Goal: Information Seeking & Learning: Learn about a topic

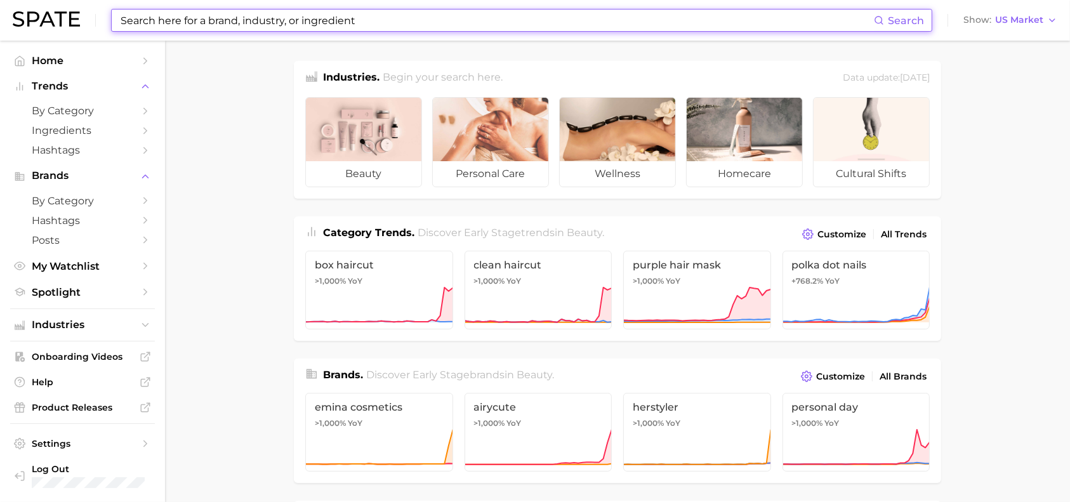
click at [387, 21] on input at bounding box center [496, 21] width 755 height 22
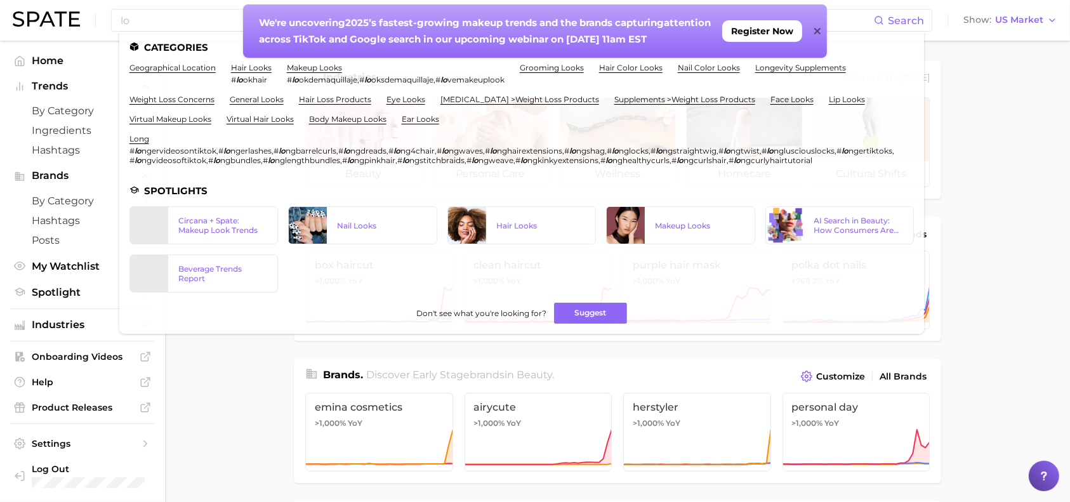
click at [819, 28] on icon at bounding box center [817, 31] width 6 height 6
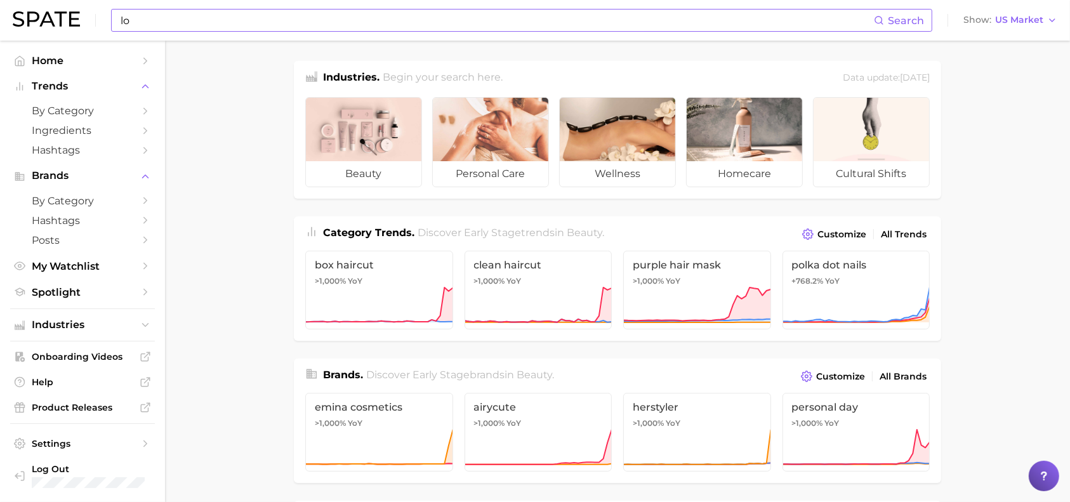
click at [665, 20] on input "lo" at bounding box center [496, 21] width 755 height 22
click at [584, 50] on button "Suggest" at bounding box center [578, 52] width 73 height 21
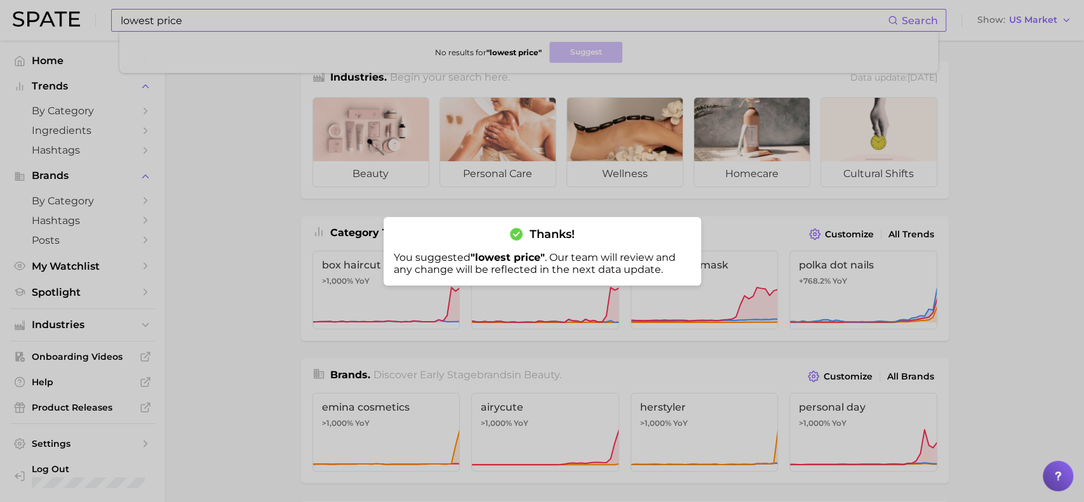
click at [342, 18] on div at bounding box center [542, 251] width 1084 height 502
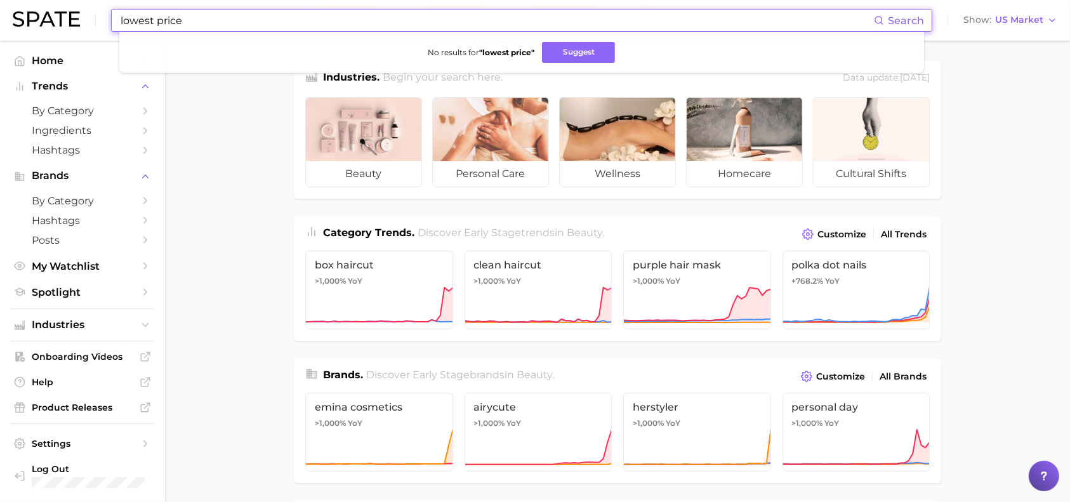
click at [342, 18] on input "lowest price" at bounding box center [496, 21] width 755 height 22
type input "l"
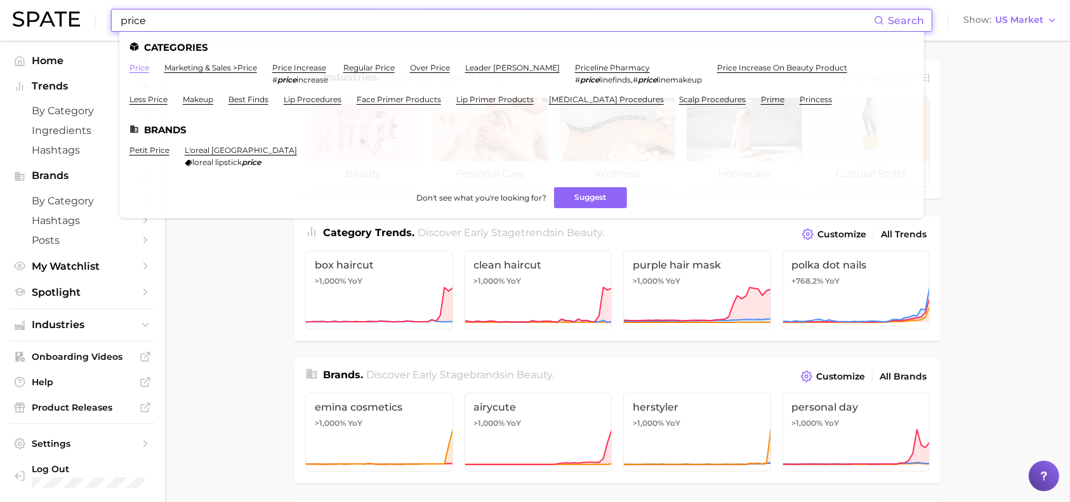
type input "price"
click at [142, 67] on link "price" at bounding box center [140, 68] width 20 height 10
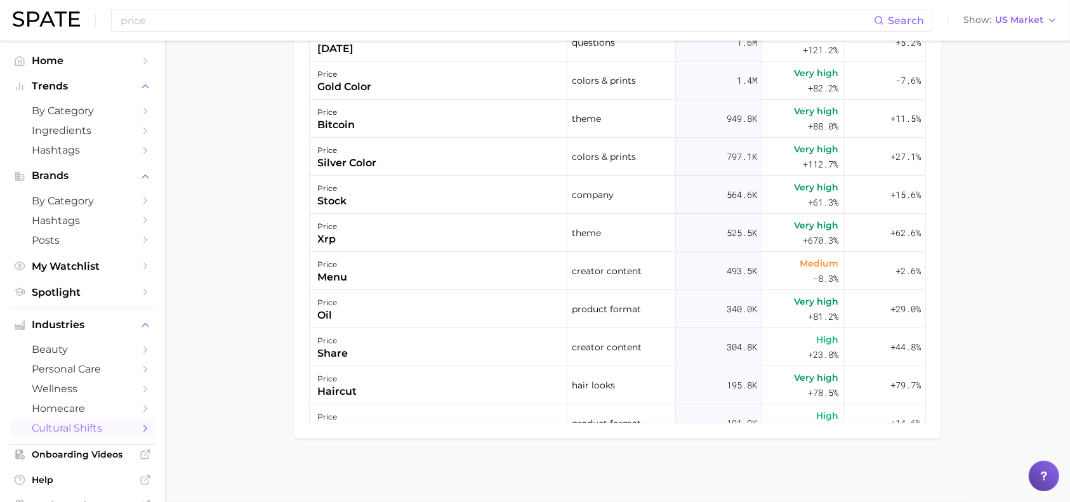
scroll to position [557, 0]
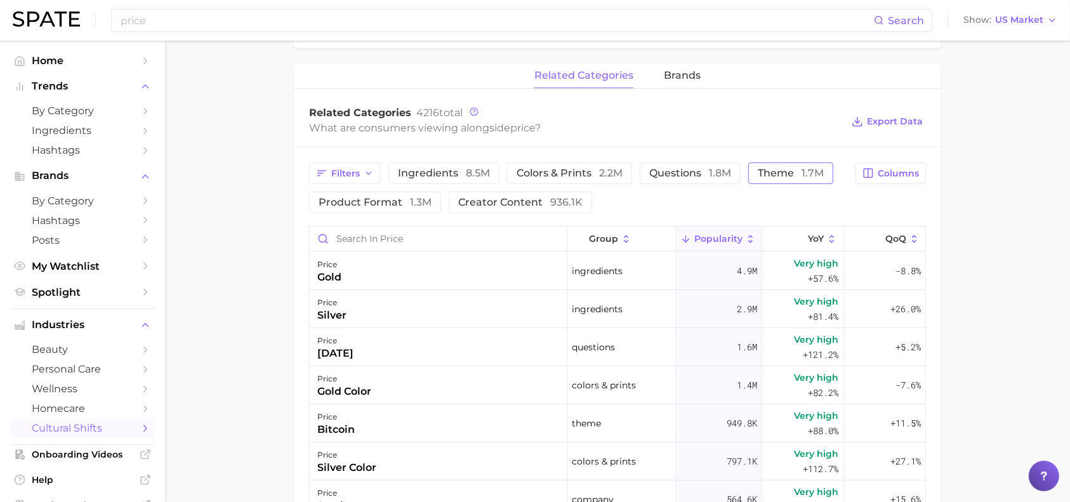
click at [772, 176] on span "theme 1.7m" at bounding box center [791, 173] width 66 height 10
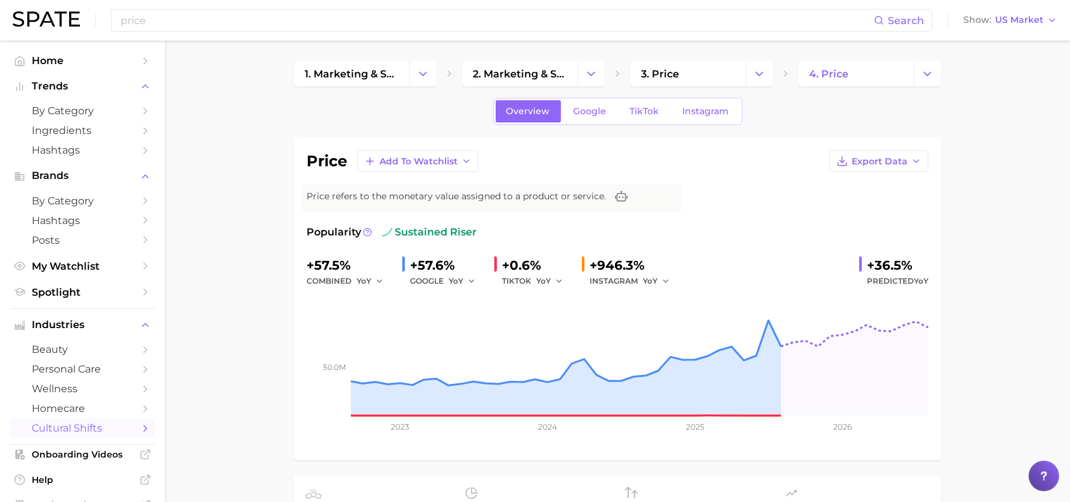
scroll to position [1, 0]
click at [767, 77] on button "Change Category" at bounding box center [759, 72] width 27 height 25
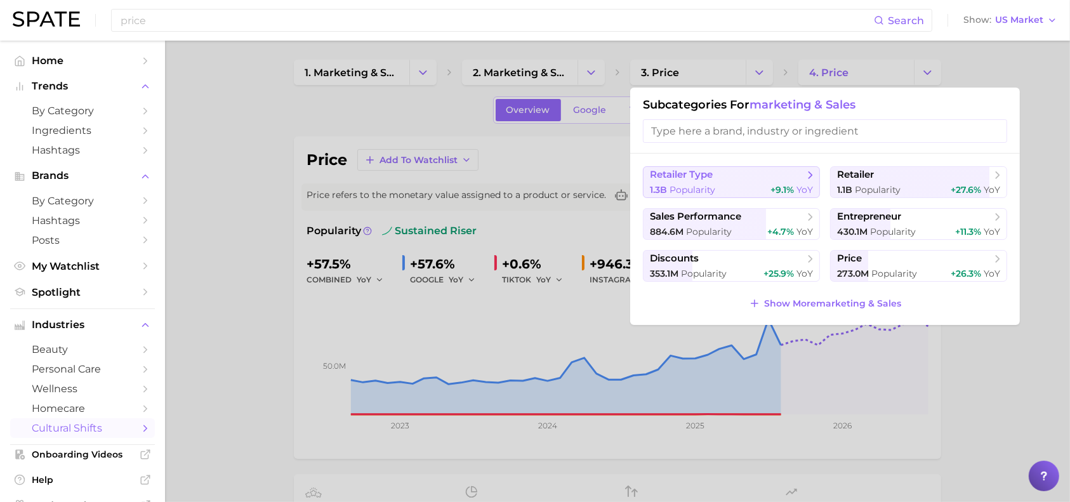
click at [759, 185] on div "1.3b Popularity +9.1% YoY" at bounding box center [731, 190] width 163 height 12
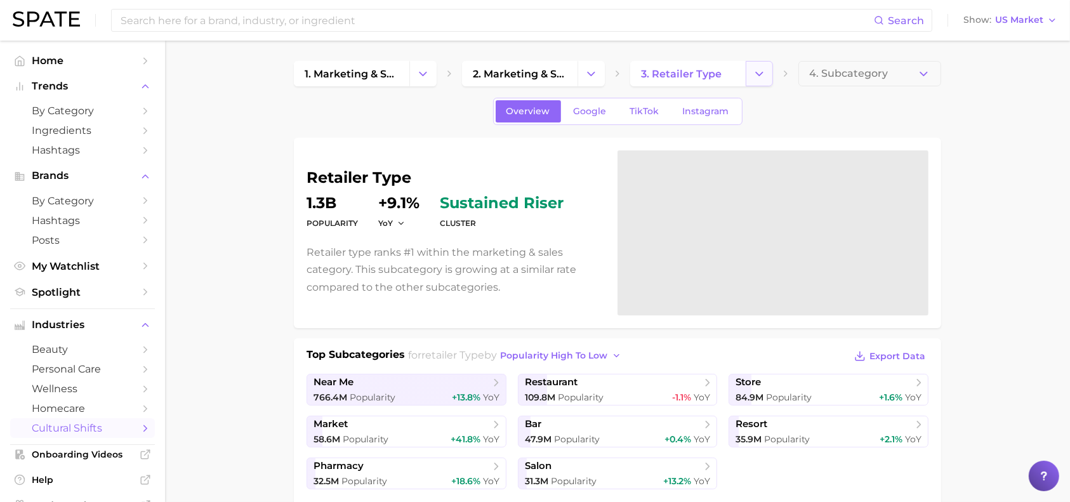
click at [767, 75] on button "Change Category" at bounding box center [759, 73] width 27 height 25
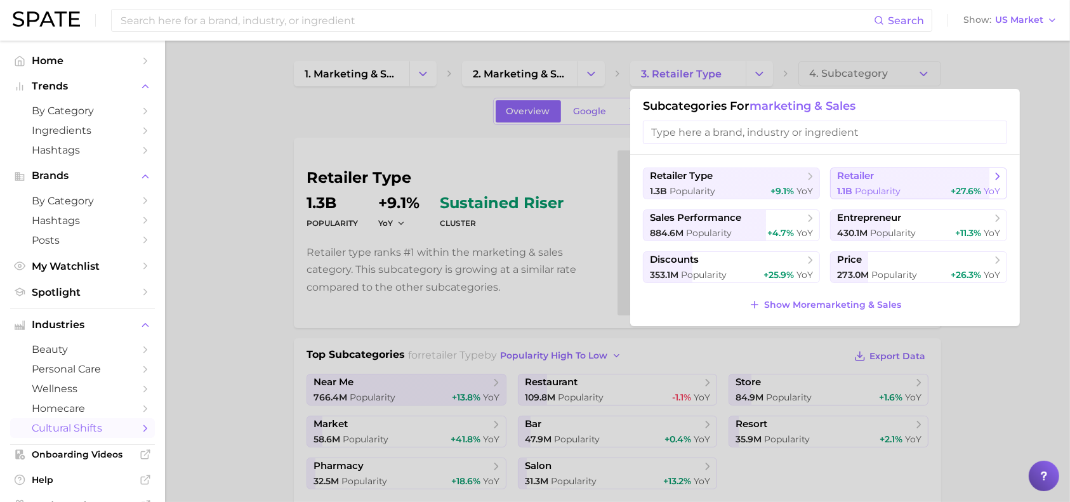
click at [884, 179] on span "retailer" at bounding box center [914, 176] width 154 height 13
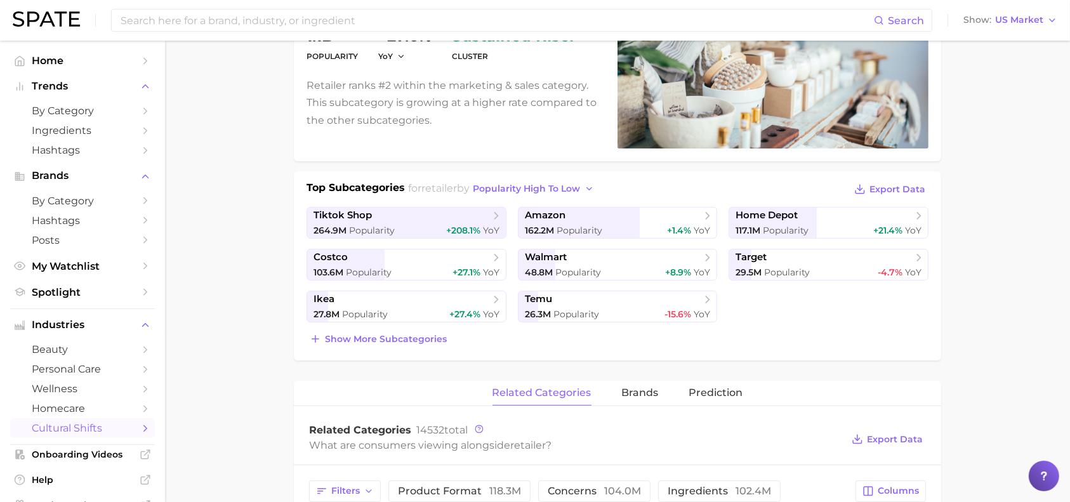
scroll to position [168, 0]
click at [342, 340] on span "Show more subcategories" at bounding box center [386, 338] width 122 height 11
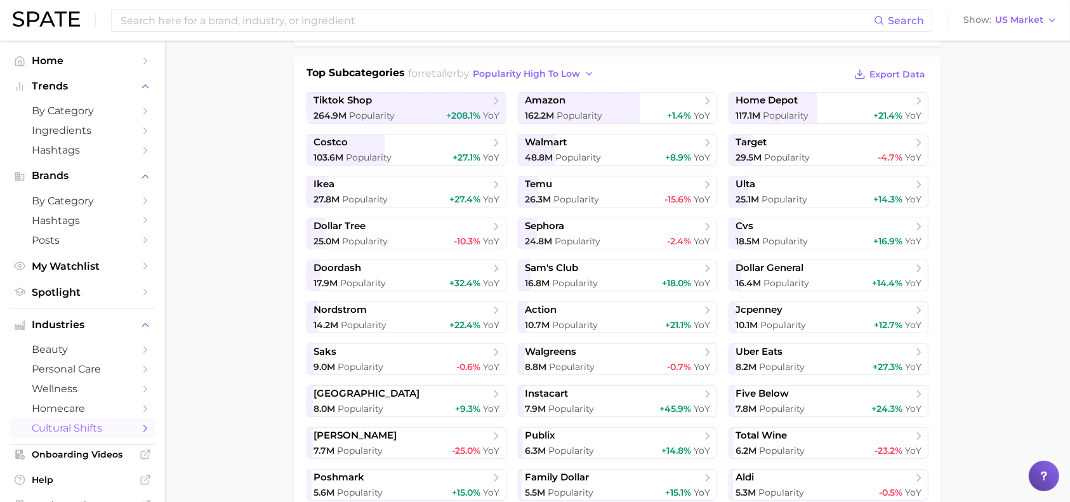
scroll to position [283, 0]
drag, startPoint x: 973, startPoint y: 0, endPoint x: 198, endPoint y: 264, distance: 818.4
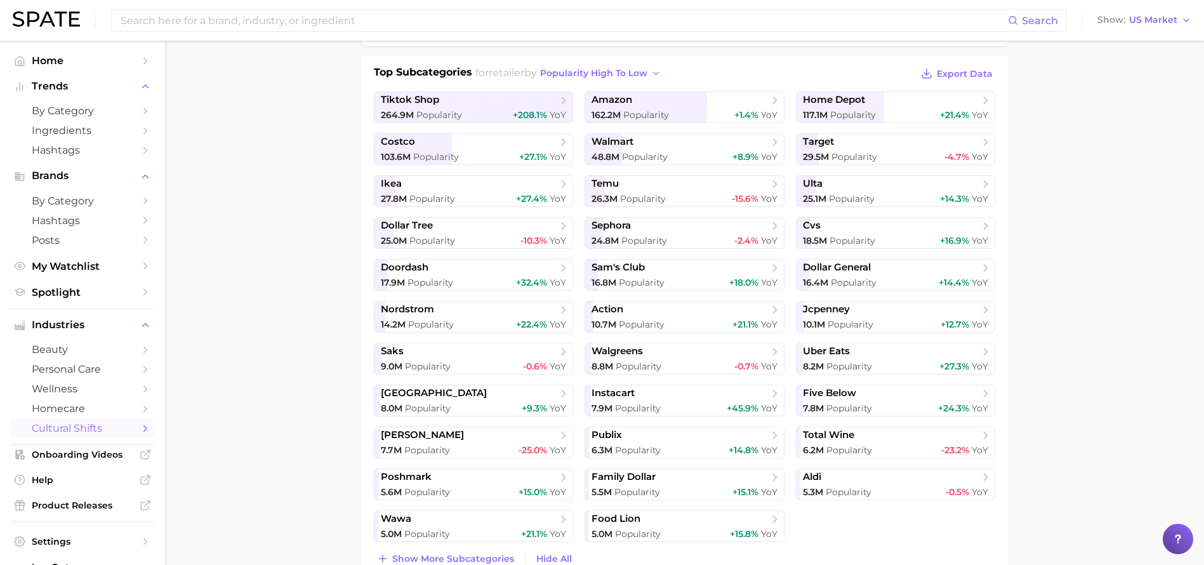
drag, startPoint x: 1051, startPoint y: 1, endPoint x: 305, endPoint y: 380, distance: 837.7
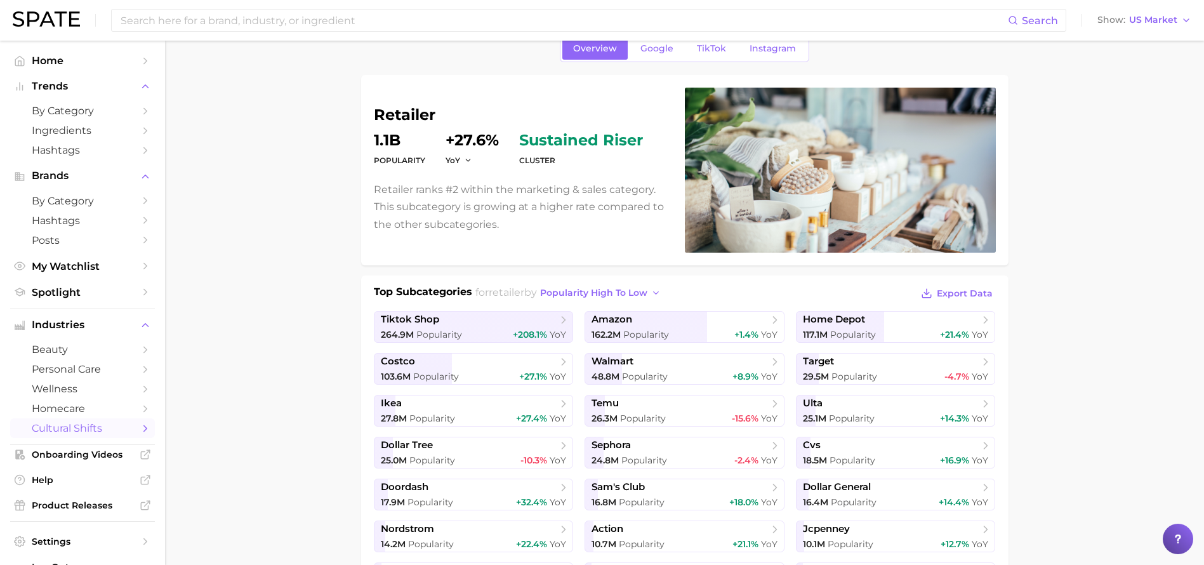
scroll to position [0, 0]
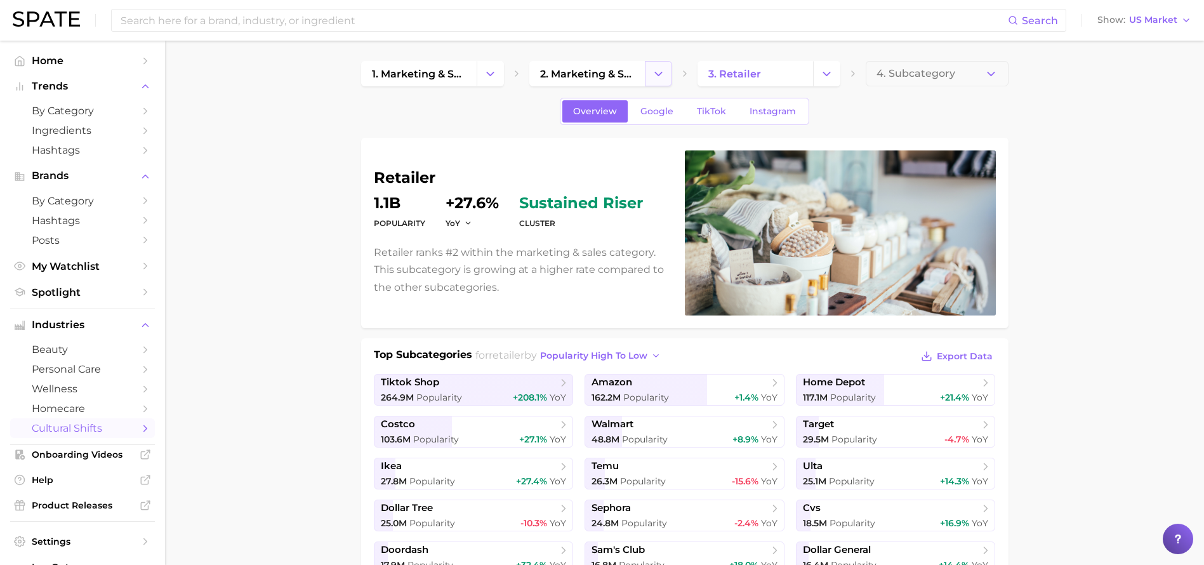
click at [671, 72] on button "Change Category" at bounding box center [658, 73] width 27 height 25
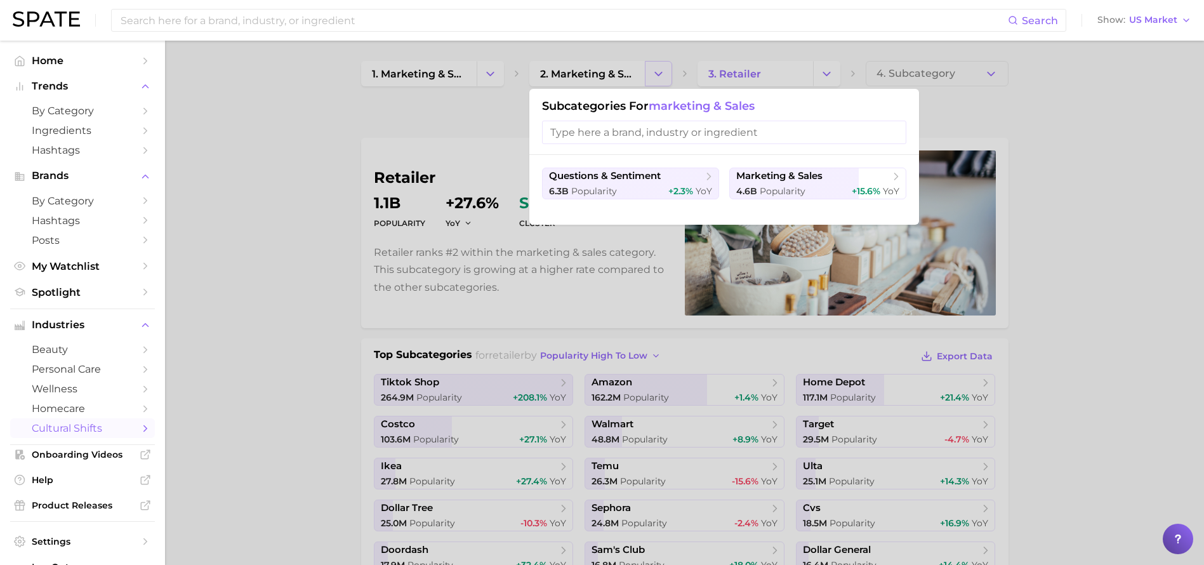
click at [671, 72] on div at bounding box center [602, 282] width 1204 height 565
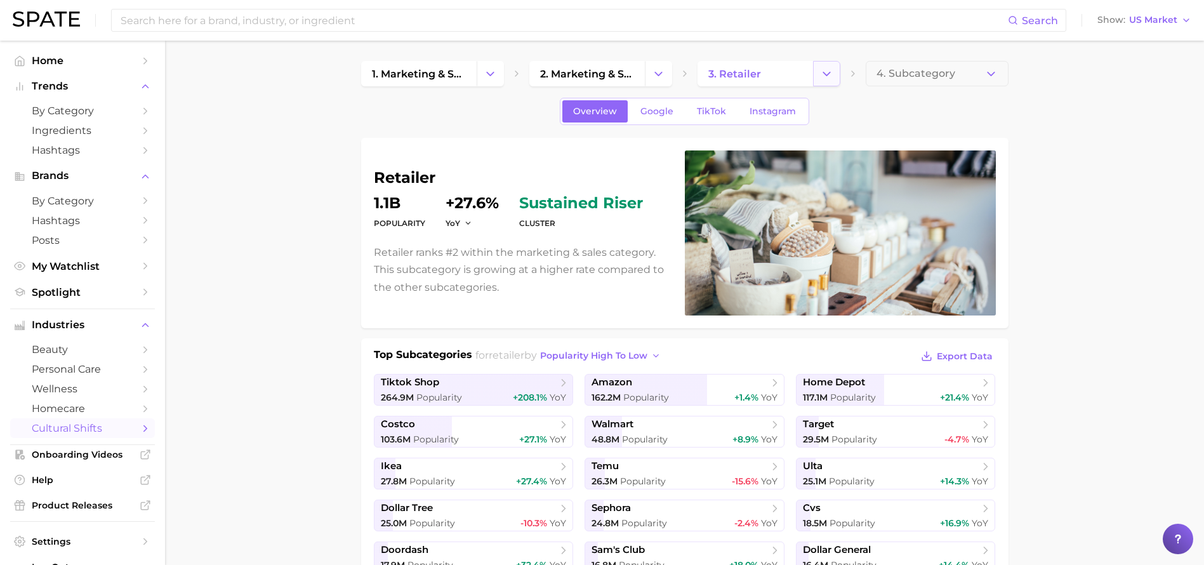
click at [824, 80] on button "Change Category" at bounding box center [826, 73] width 27 height 25
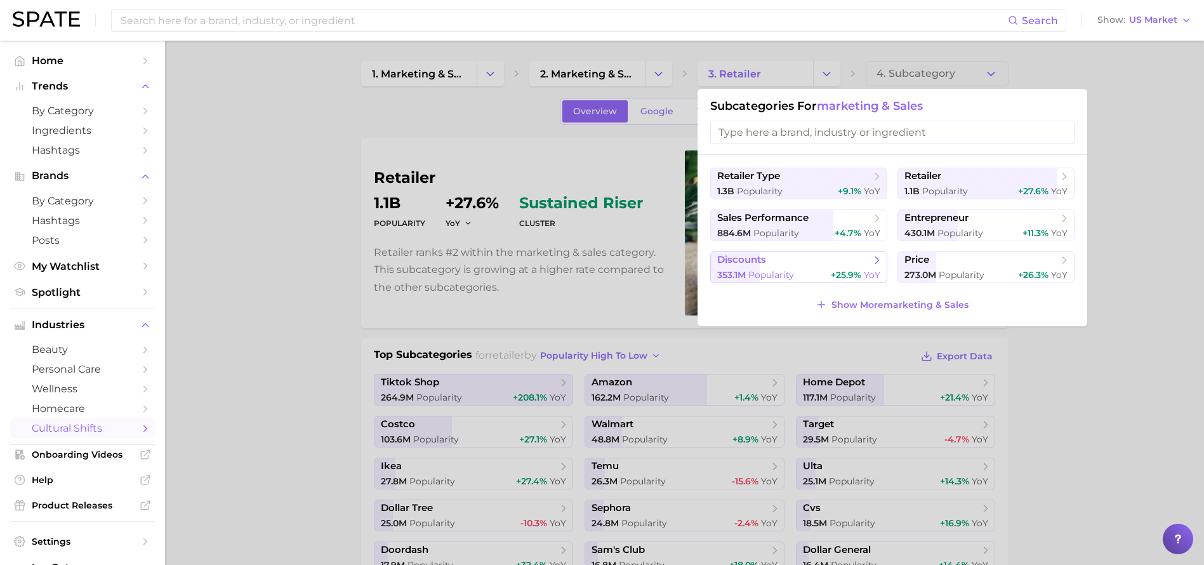
click at [773, 272] on span "Popularity" at bounding box center [772, 274] width 46 height 11
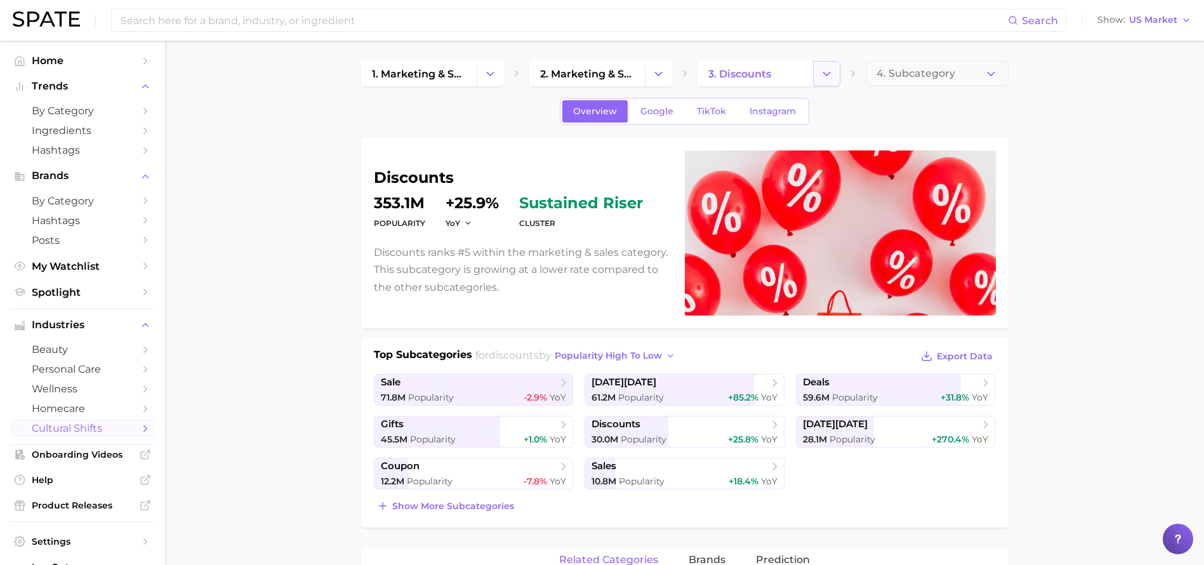
click at [828, 76] on icon "Change Category" at bounding box center [826, 73] width 13 height 13
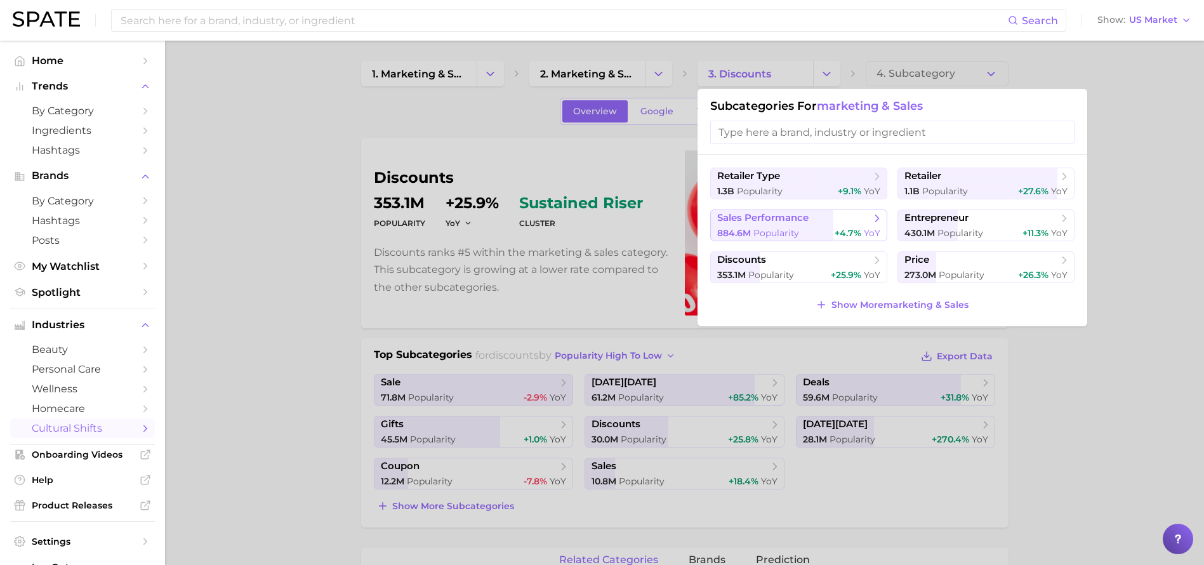
click at [790, 232] on span "Popularity" at bounding box center [777, 232] width 46 height 11
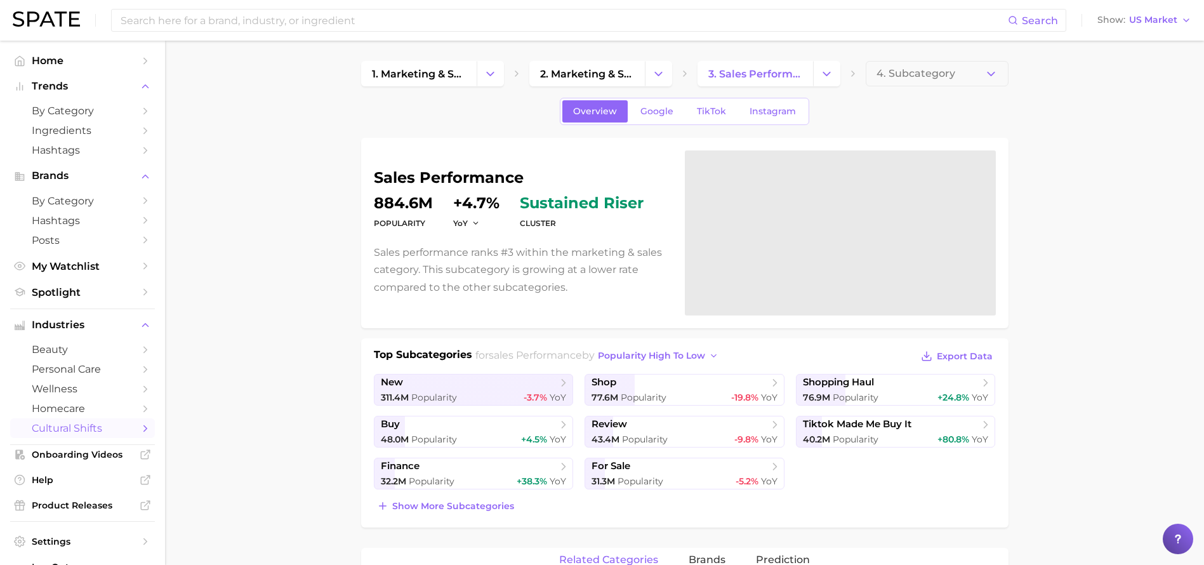
scroll to position [2, 0]
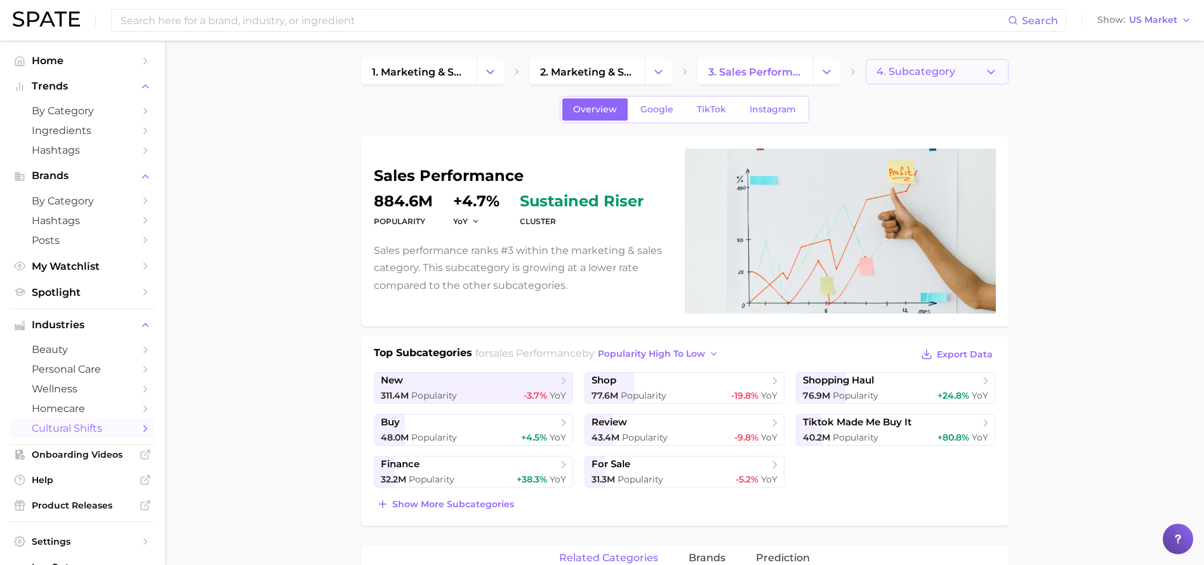
click at [990, 72] on polyline "button" at bounding box center [991, 71] width 7 height 3
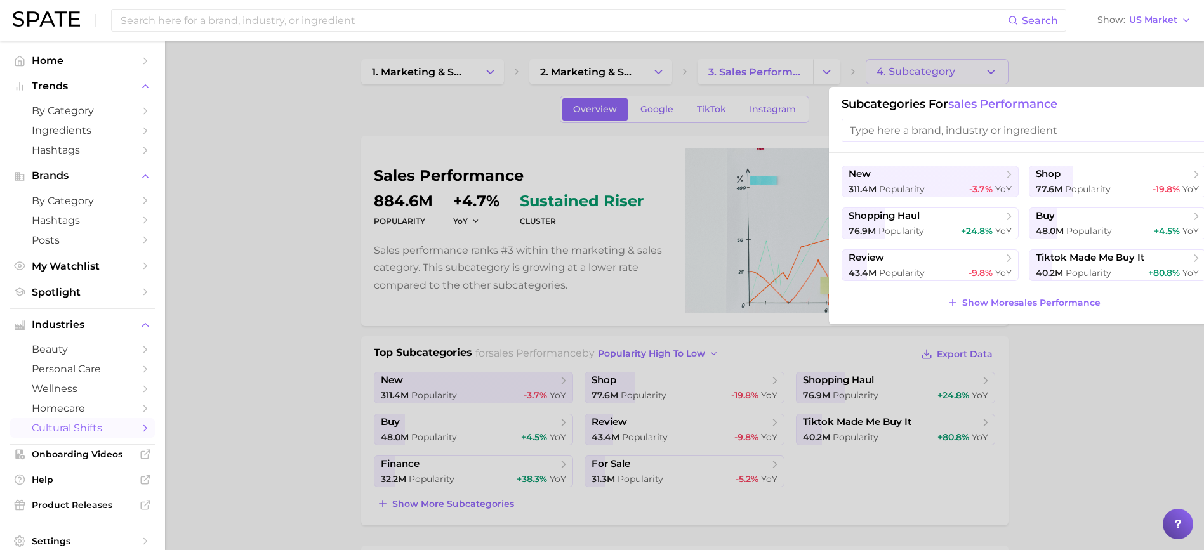
click at [990, 72] on div at bounding box center [602, 275] width 1204 height 550
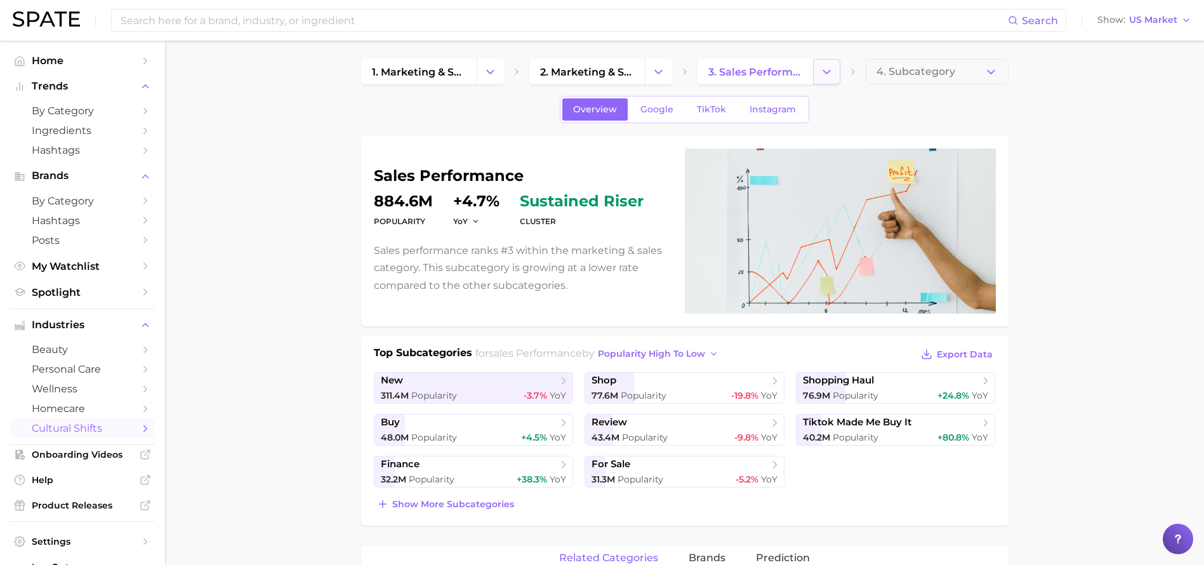
click at [826, 69] on icon "Change Category" at bounding box center [826, 71] width 13 height 13
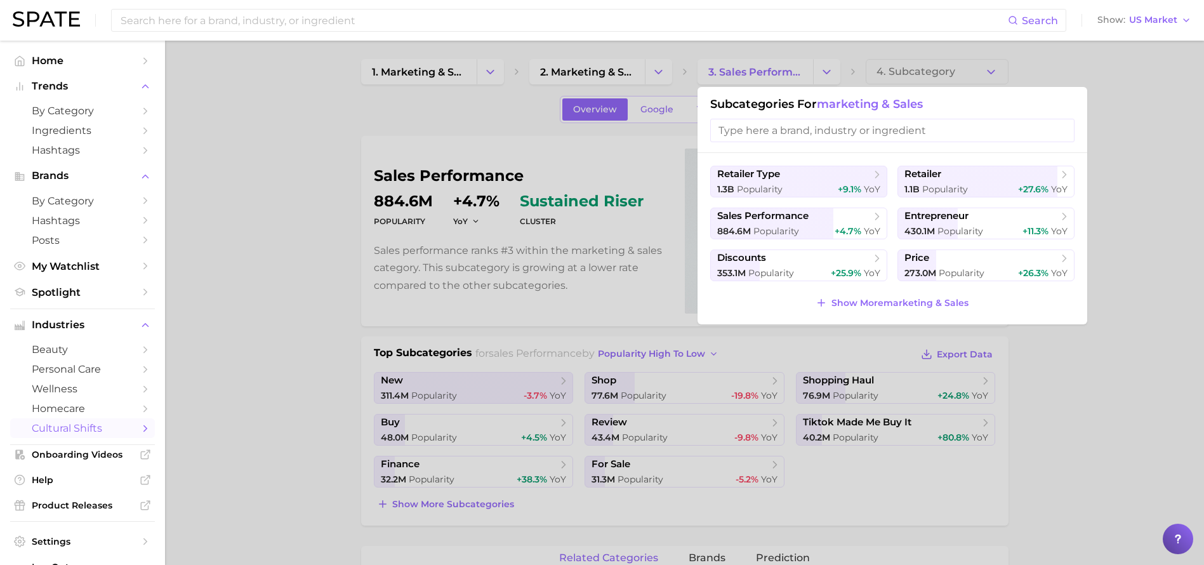
click at [664, 73] on div at bounding box center [602, 282] width 1204 height 565
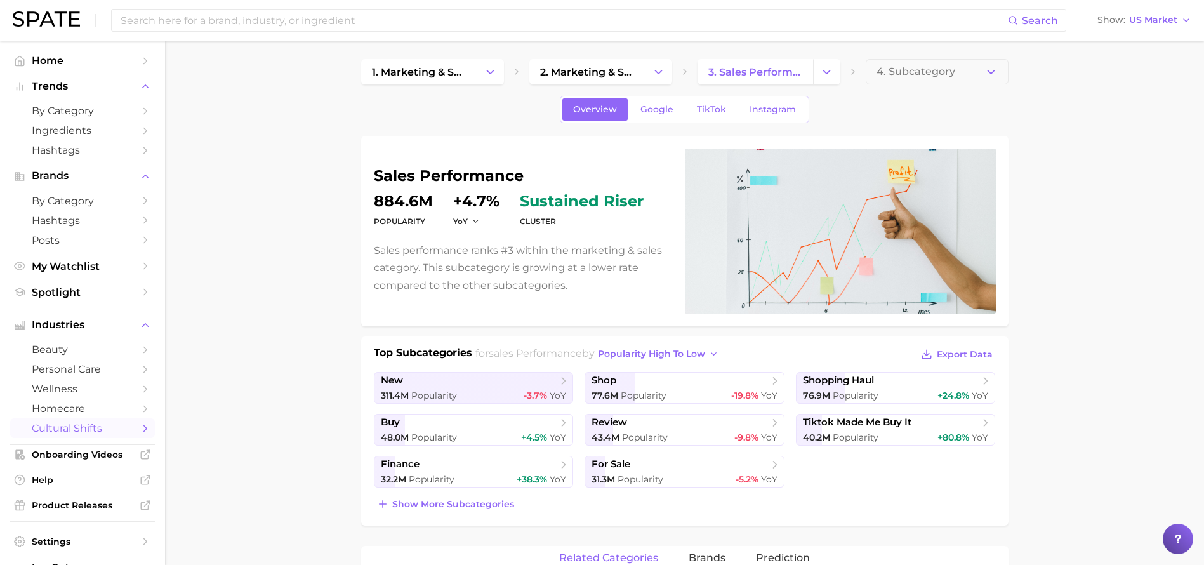
click at [664, 73] on icon "Change Category" at bounding box center [658, 71] width 13 height 13
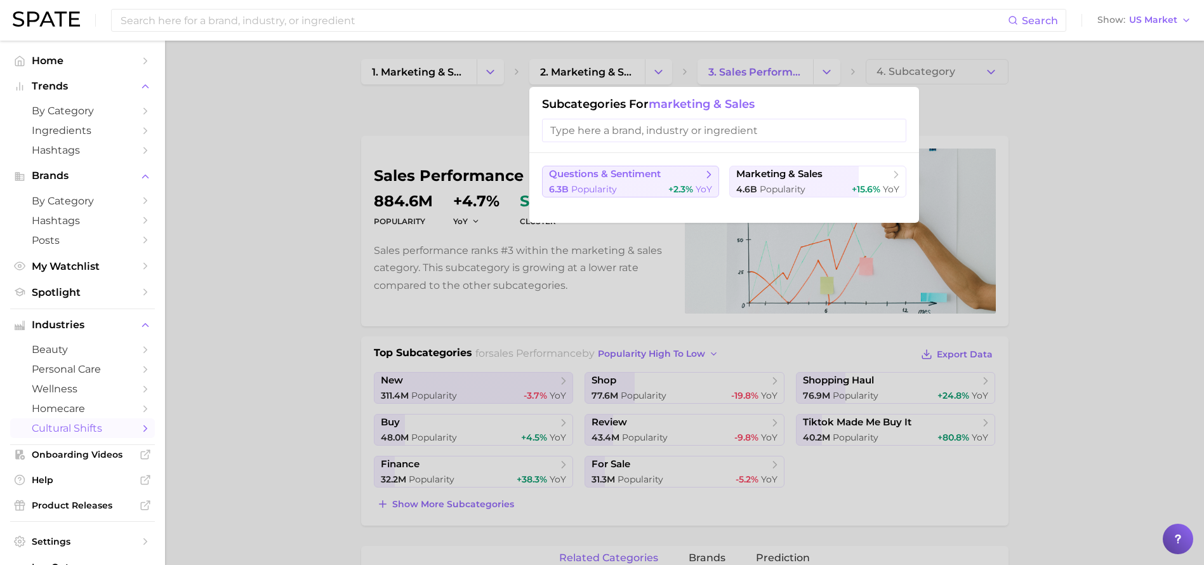
click at [641, 183] on div "6.3b Popularity +2.3% YoY" at bounding box center [630, 189] width 163 height 12
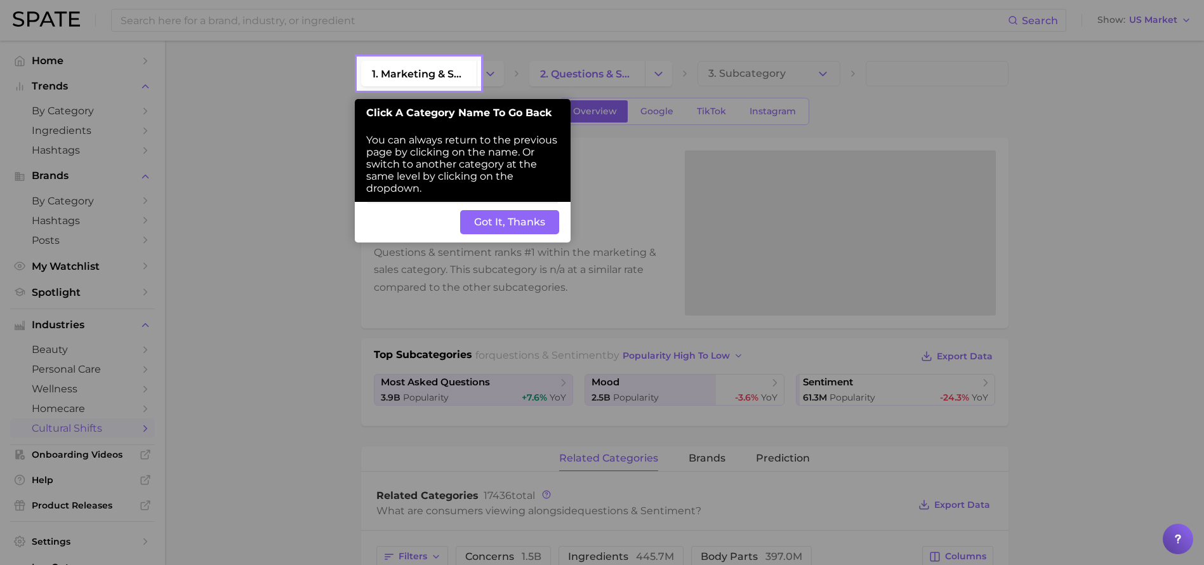
click at [523, 227] on button "Got It, Thanks" at bounding box center [509, 222] width 99 height 24
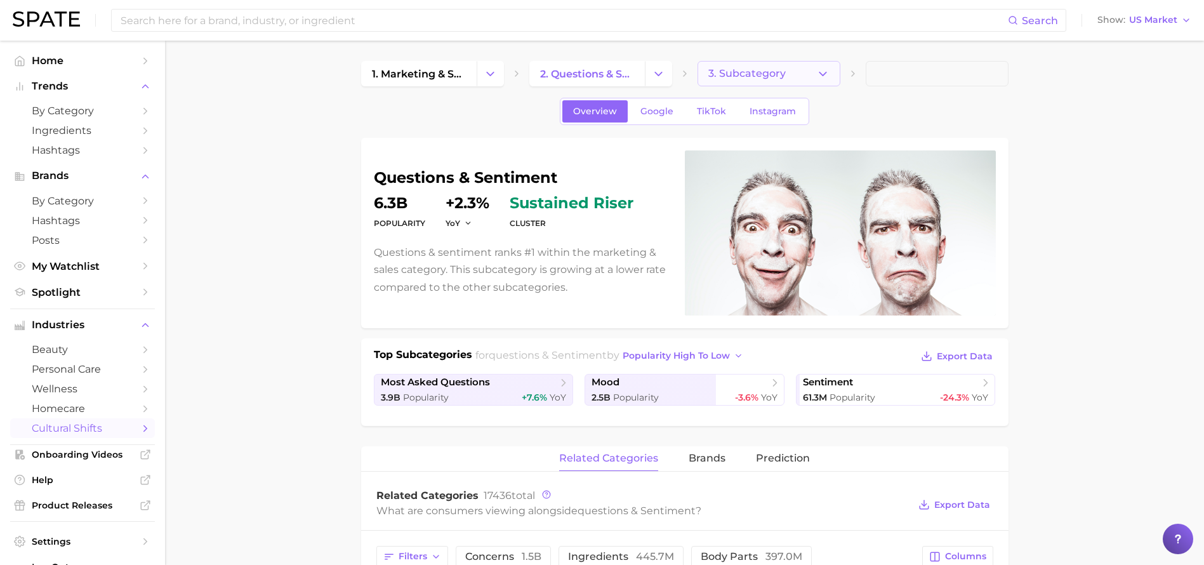
click at [814, 77] on button "3. Subcategory" at bounding box center [769, 73] width 143 height 25
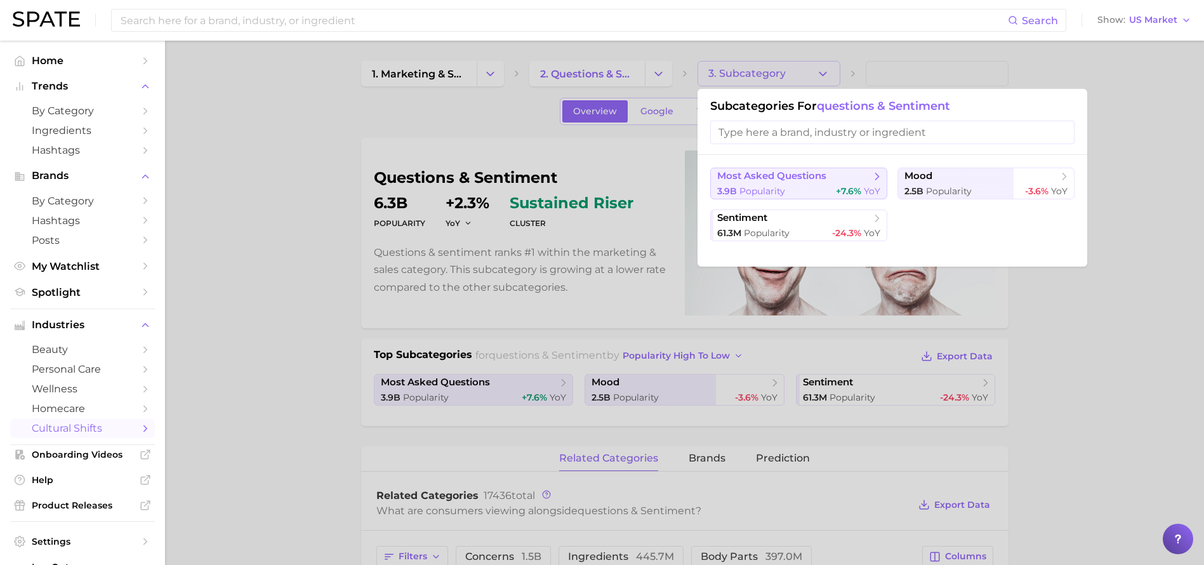
click at [803, 188] on div "3.9b Popularity +7.6% YoY" at bounding box center [798, 191] width 163 height 12
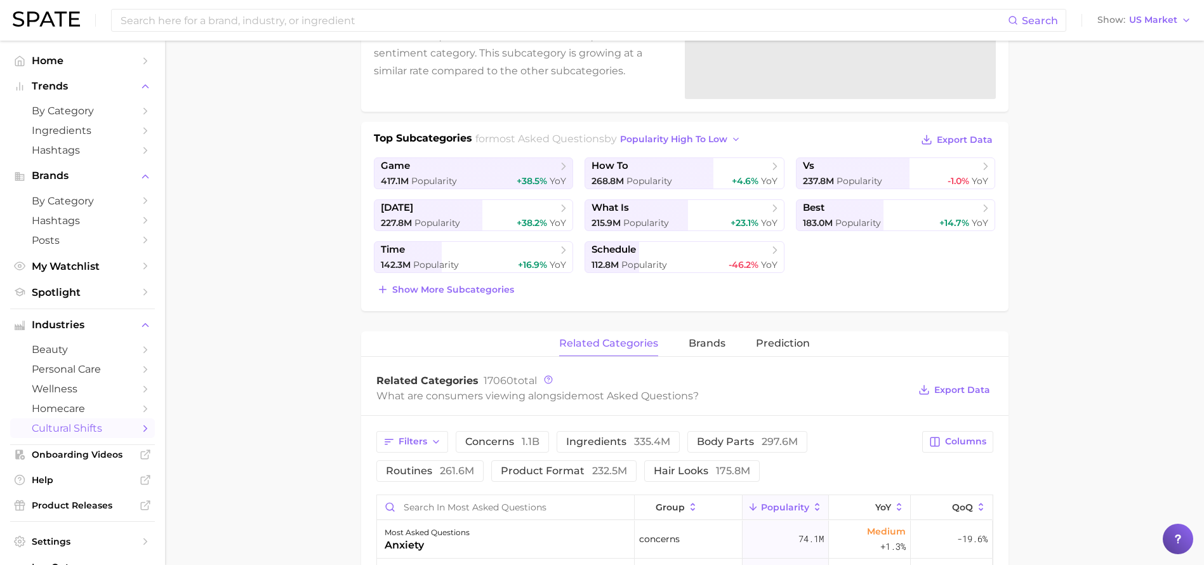
scroll to position [305, 0]
